Goal: Information Seeking & Learning: Learn about a topic

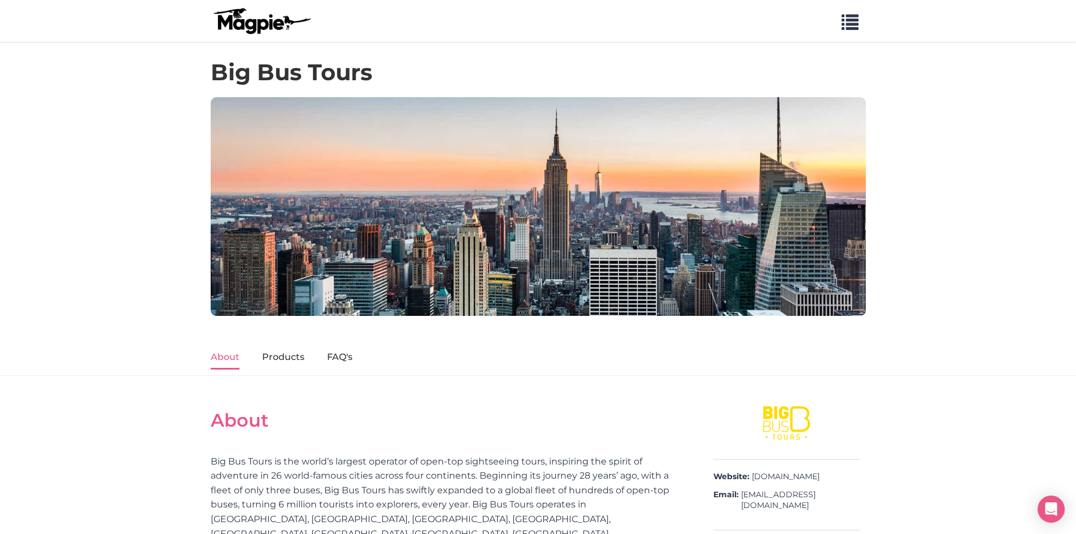
click at [328, 74] on h1 "Big Bus Tours" at bounding box center [292, 72] width 162 height 27
click at [262, 27] on img at bounding box center [262, 20] width 102 height 27
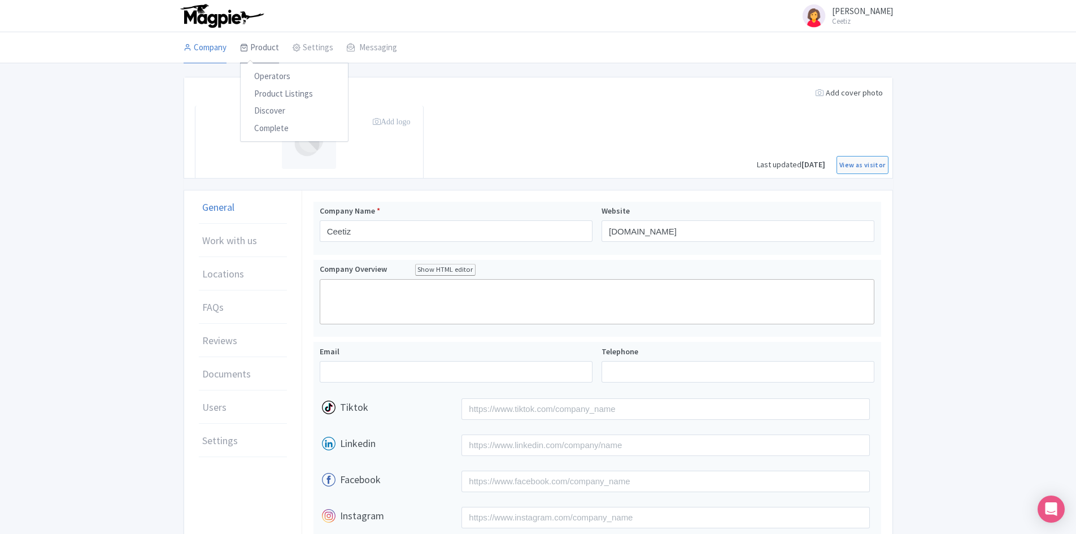
click at [271, 47] on link "Product" at bounding box center [259, 48] width 39 height 32
click at [278, 92] on link "Product Listings" at bounding box center [294, 94] width 107 height 18
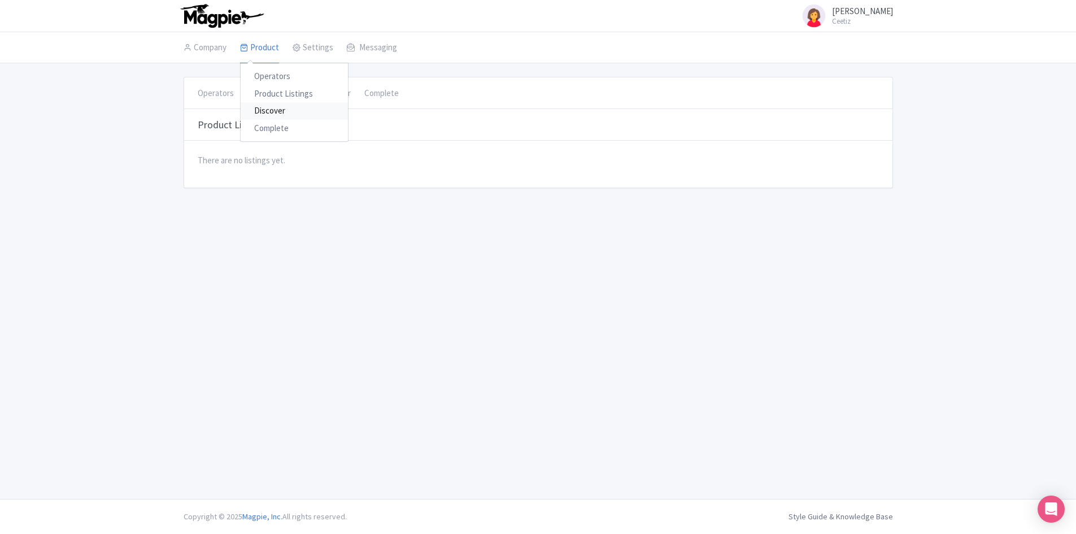
click at [280, 106] on link "Discover" at bounding box center [294, 111] width 107 height 18
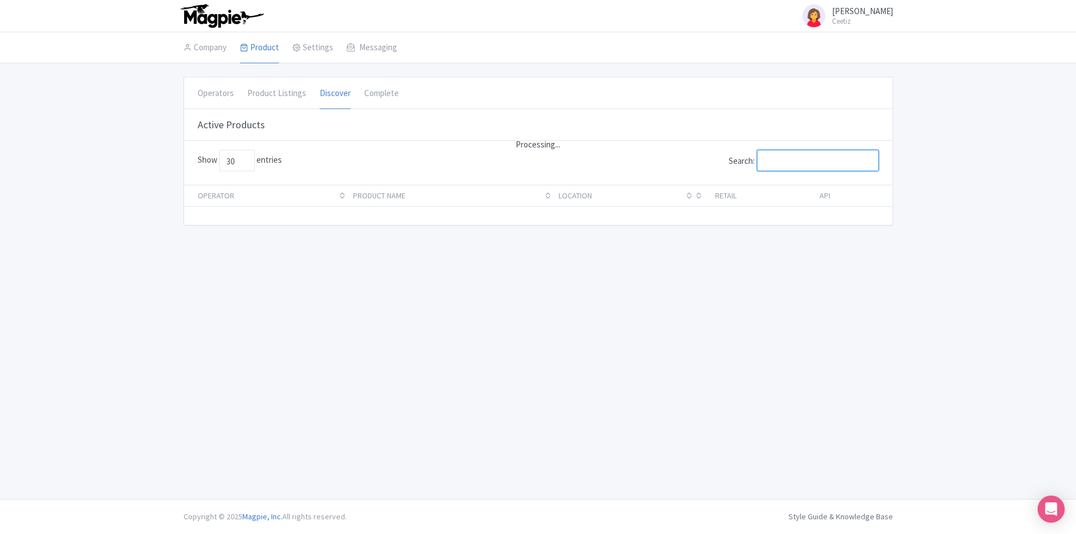
click at [794, 167] on input "Search:" at bounding box center [818, 160] width 122 height 21
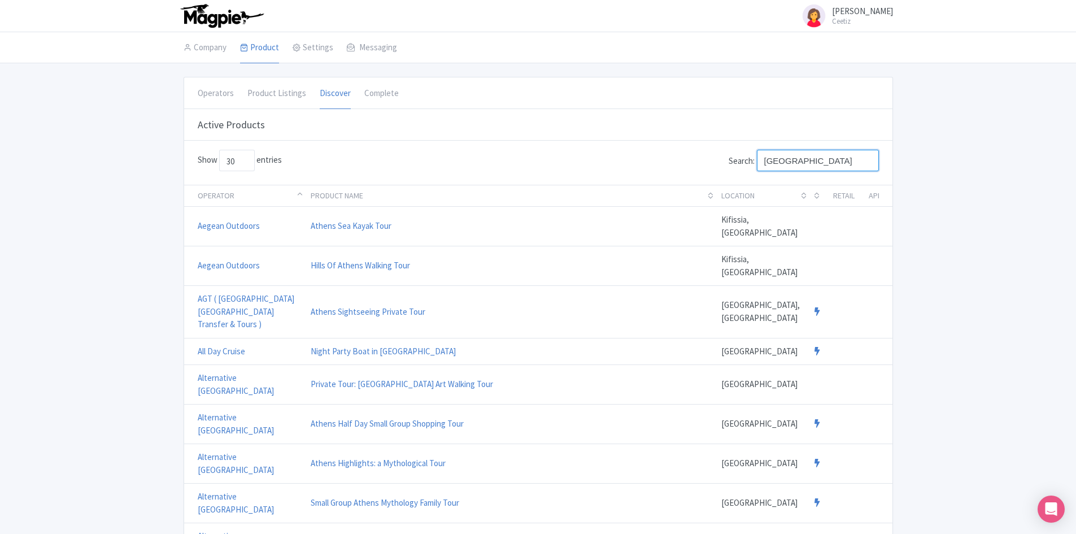
click at [809, 169] on input "athens" at bounding box center [818, 160] width 122 height 21
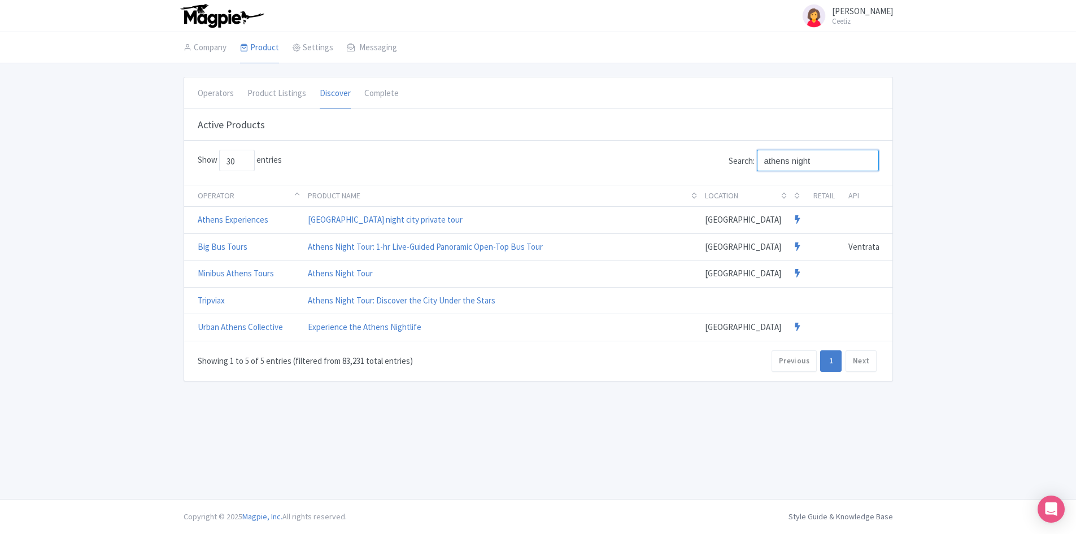
type input "athens night"
click at [426, 248] on link "Athens Night Tour: 1-hr Live-Guided Panoramic Open-Top Bus Tour" at bounding box center [425, 246] width 235 height 11
